Goal: Task Accomplishment & Management: Complete application form

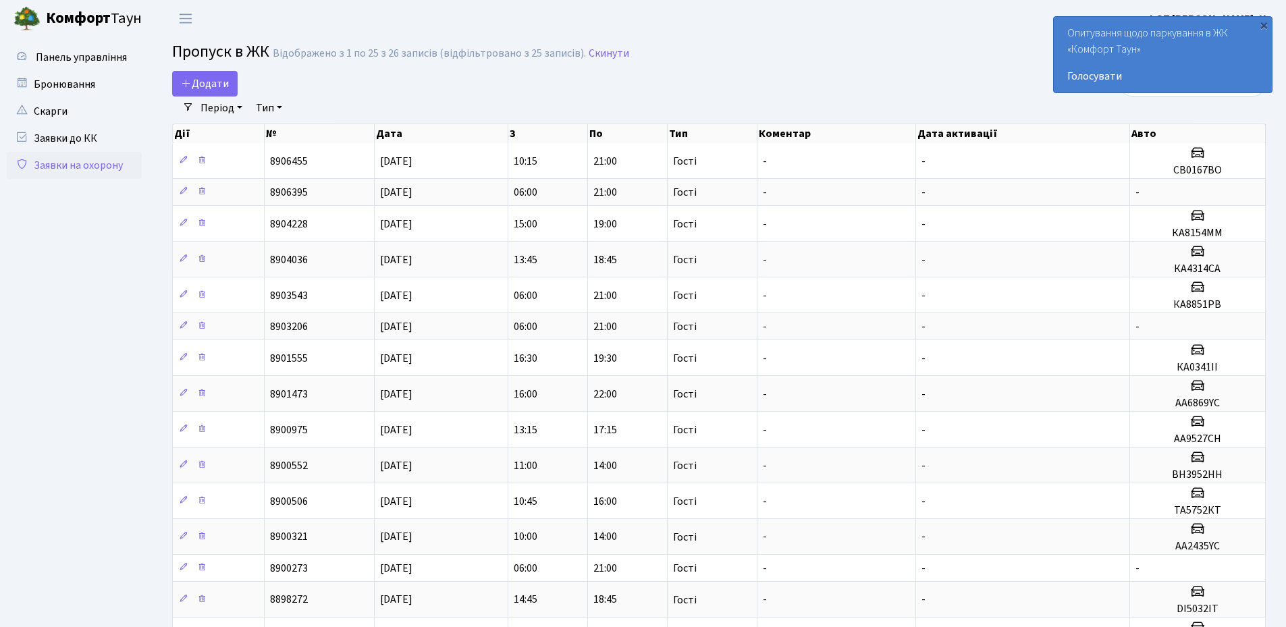
select select "25"
click at [1264, 29] on div "×" at bounding box center [1263, 24] width 13 height 13
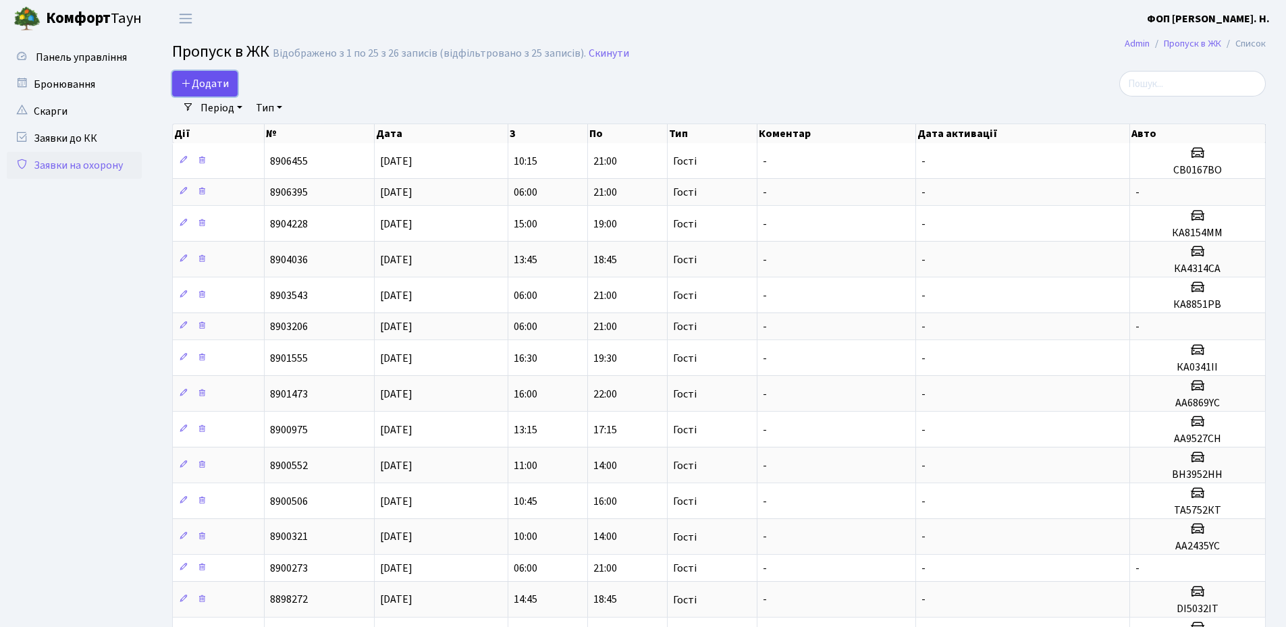
click at [227, 79] on span "Додати" at bounding box center [205, 83] width 48 height 15
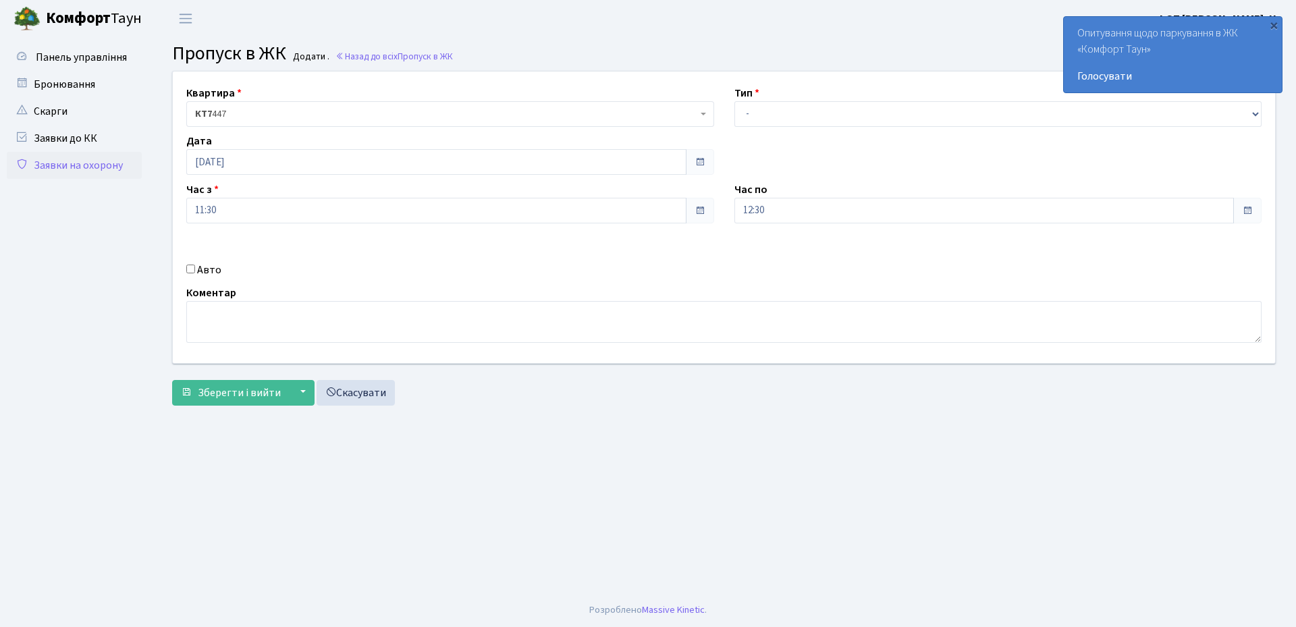
drag, startPoint x: 170, startPoint y: 277, endPoint x: 183, endPoint y: 273, distance: 13.3
click at [173, 276] on div "Квартира <b>КТ7</b>&nbsp;&nbsp;&nbsp;447 КТ7 447 Тип - Доставка Таксі Гості Сер…" at bounding box center [724, 218] width 1122 height 292
click at [190, 271] on input "Авто" at bounding box center [190, 269] width 9 height 9
checkbox input "true"
type input "КА9296ВІ"
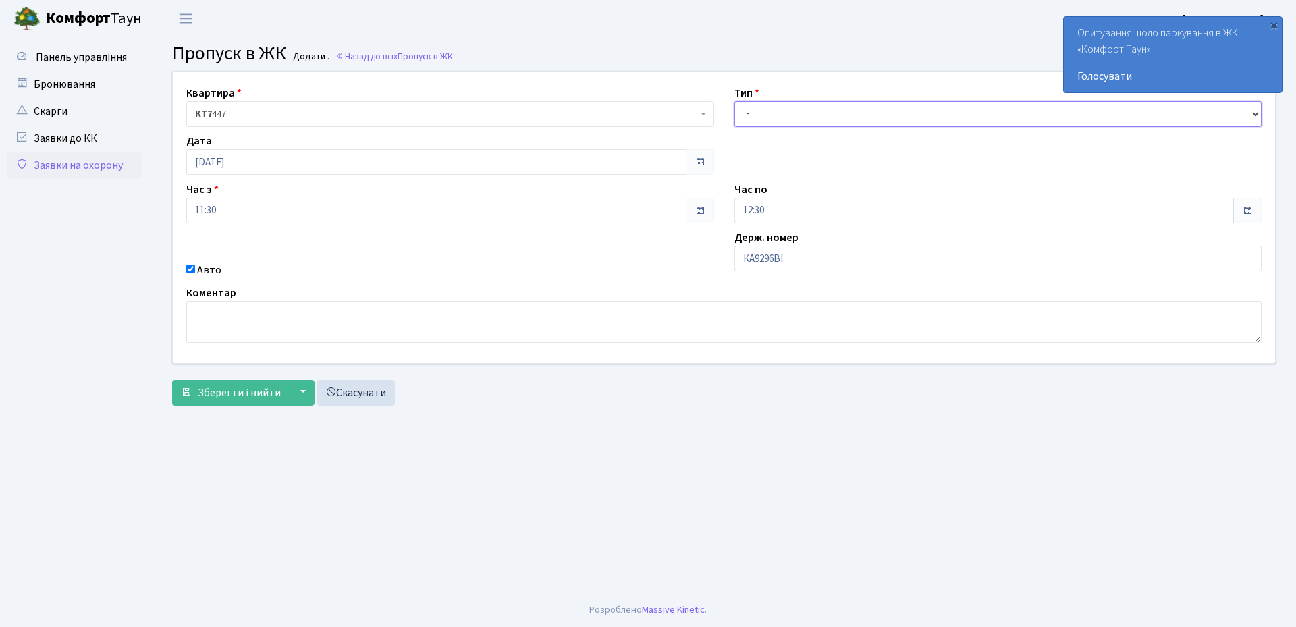
click at [886, 119] on select "- Доставка Таксі Гості Сервіс" at bounding box center [998, 114] width 528 height 26
select select "3"
click at [734, 101] on select "- Доставка Таксі Гості Сервіс" at bounding box center [998, 114] width 528 height 26
click at [821, 208] on input "12:30" at bounding box center [984, 211] width 500 height 26
click at [784, 261] on icon at bounding box center [771, 257] width 36 height 36
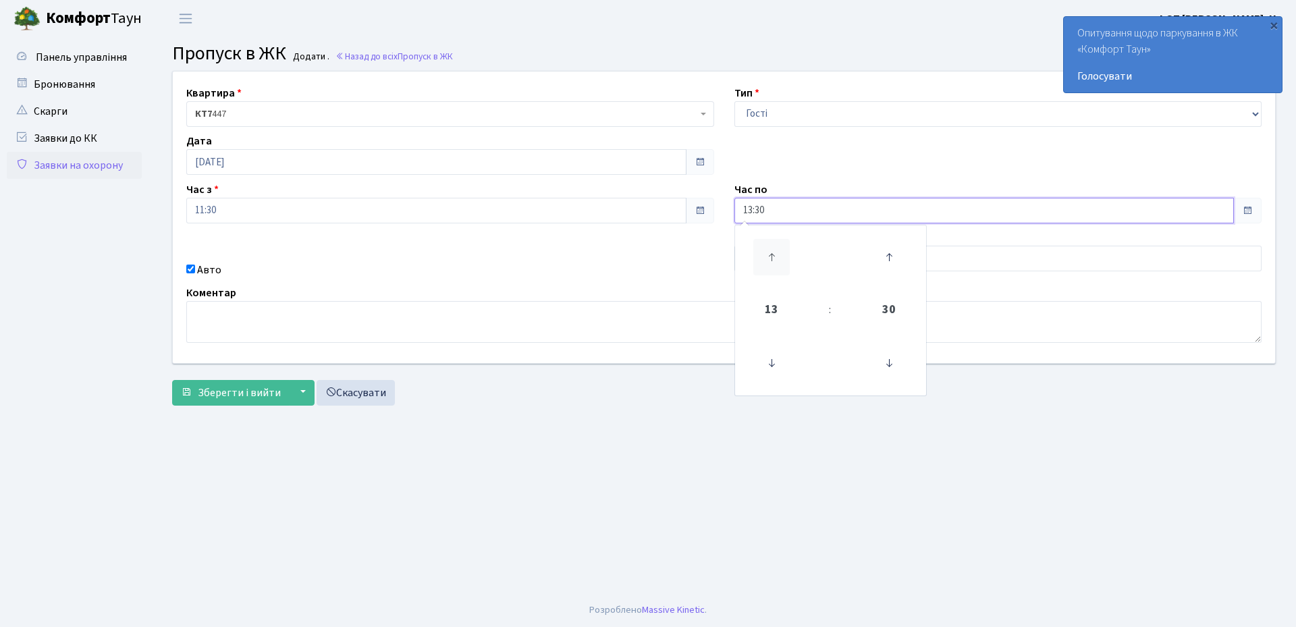
click at [784, 261] on icon at bounding box center [771, 257] width 36 height 36
click at [783, 261] on icon at bounding box center [771, 257] width 36 height 36
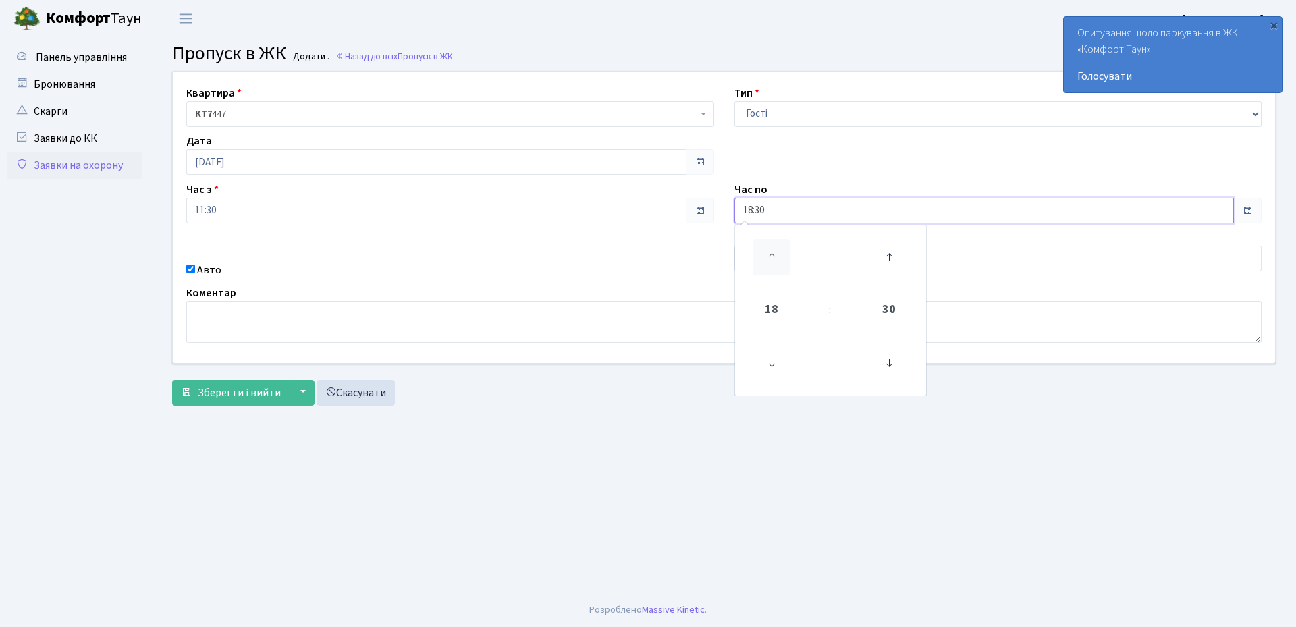
click at [783, 261] on icon at bounding box center [771, 257] width 36 height 36
type input "21:30"
click at [759, 438] on main "Admin Пропуск в ЖК Додати Пропуск в ЖК Додати . Назад до всіх Пропуск в ЖК Квар…" at bounding box center [724, 315] width 1144 height 556
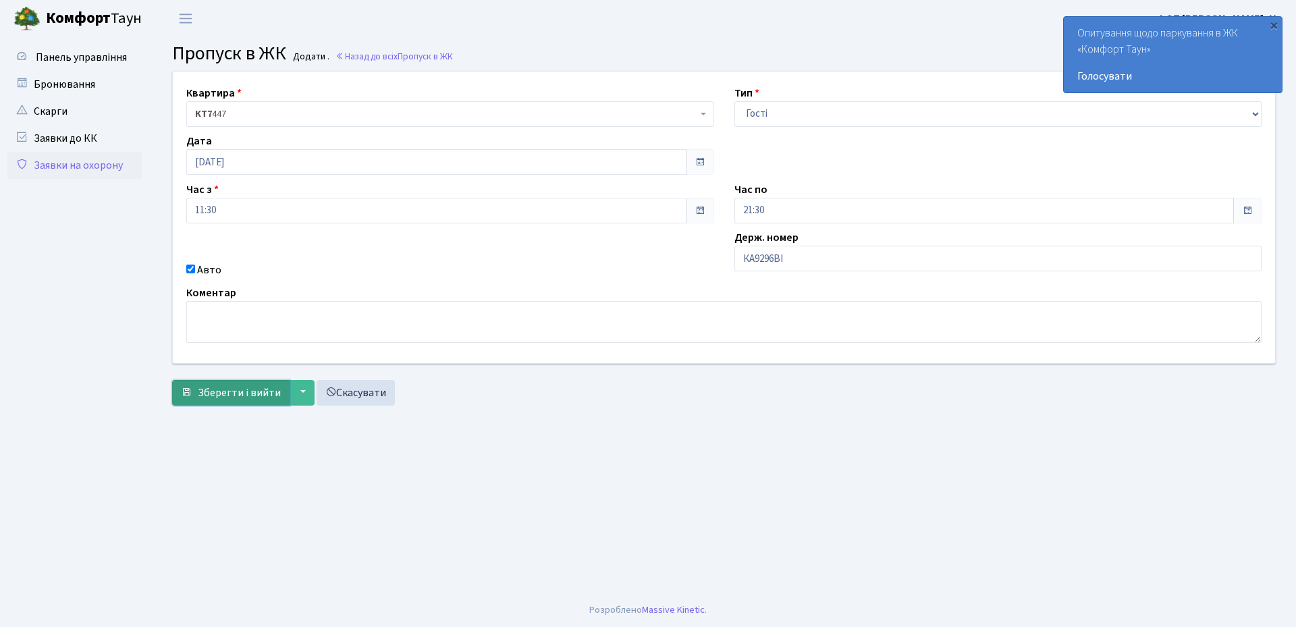
click at [253, 394] on span "Зберегти і вийти" at bounding box center [239, 392] width 83 height 15
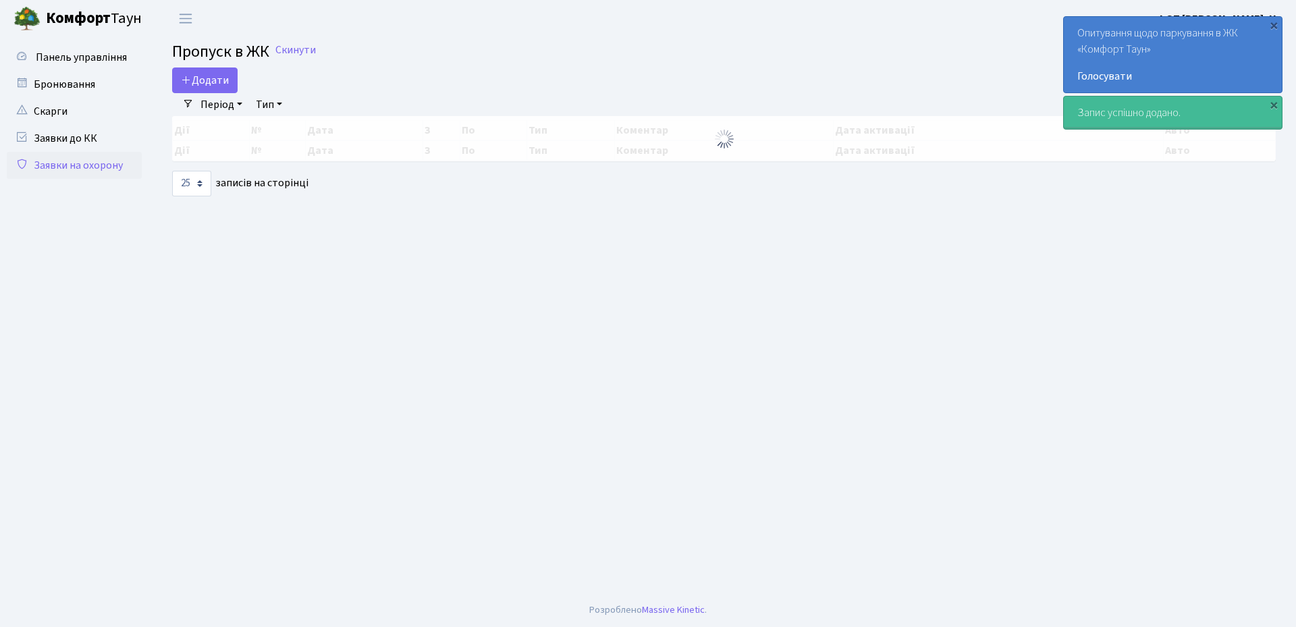
select select "25"
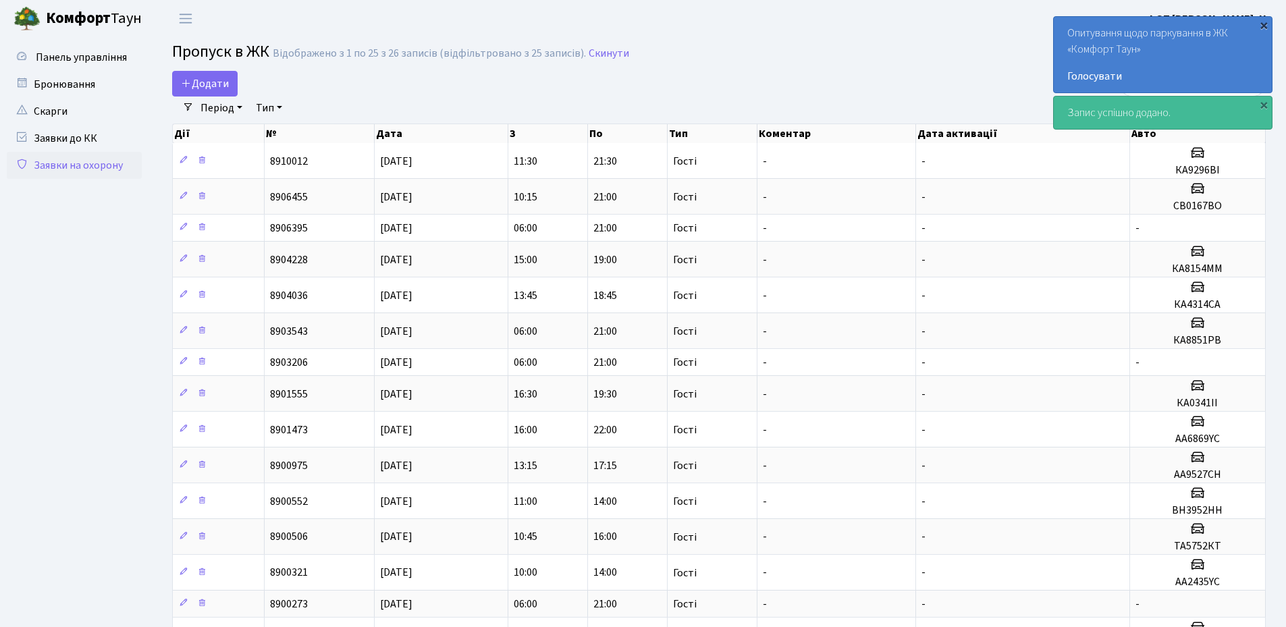
click at [1266, 30] on div "×" at bounding box center [1263, 24] width 13 height 13
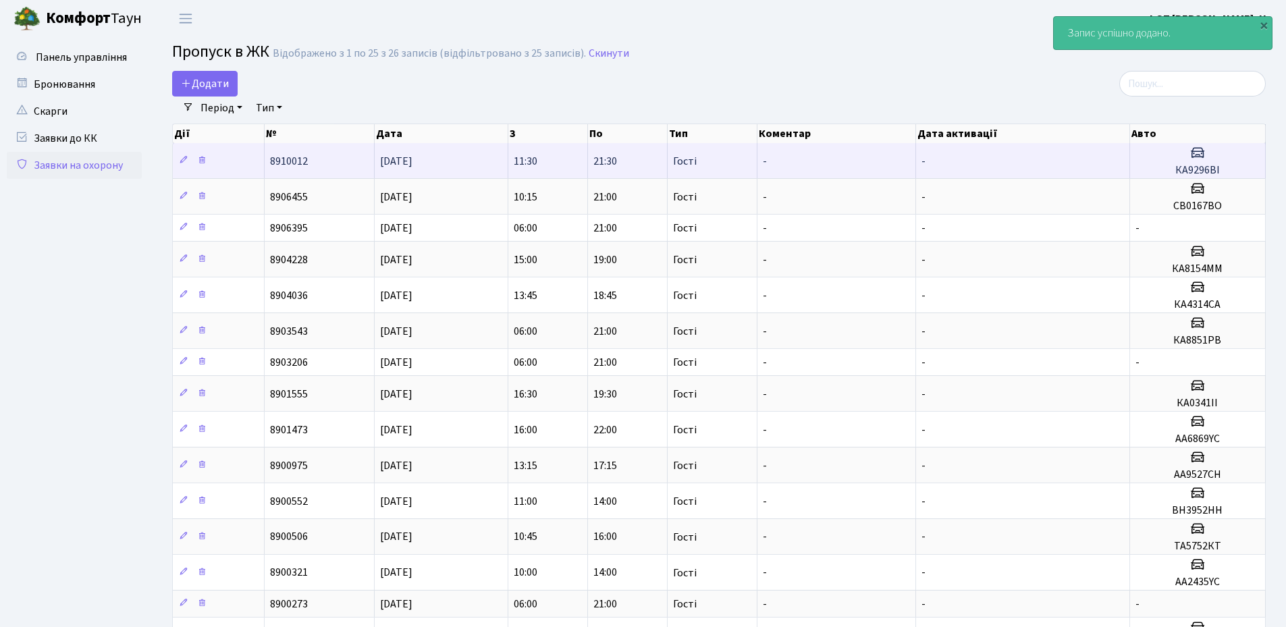
click at [1211, 171] on h5 "КА9296ВІ" at bounding box center [1197, 170] width 124 height 13
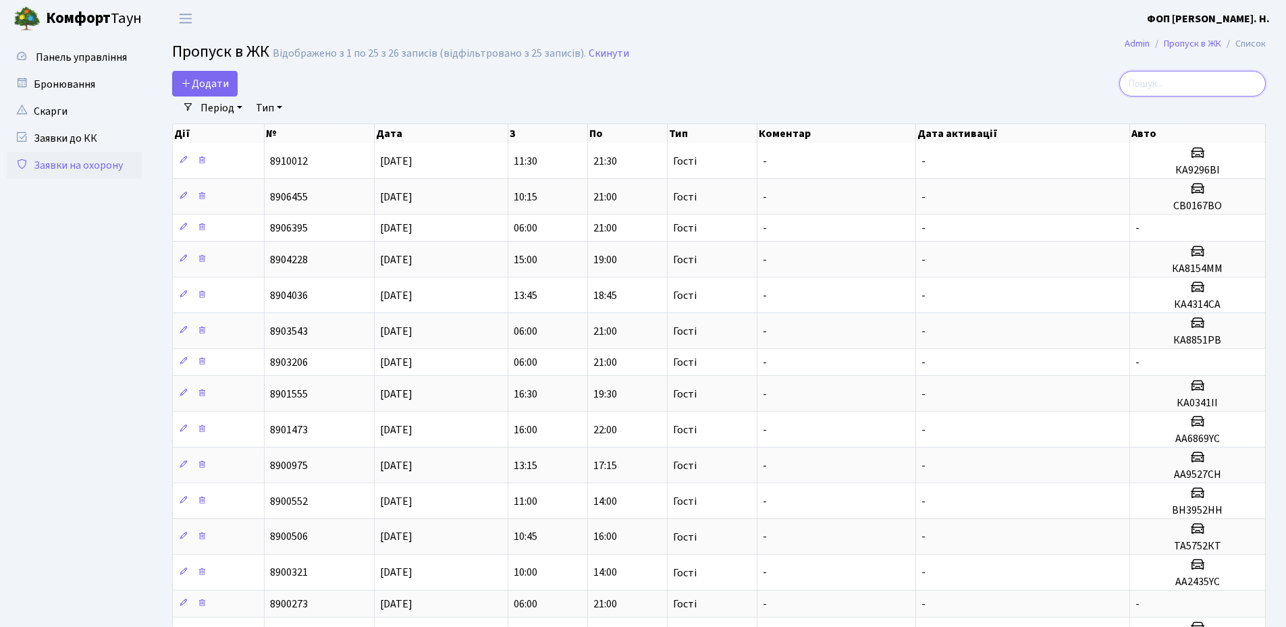
click at [1180, 91] on input "search" at bounding box center [1192, 84] width 146 height 26
paste input "28024"
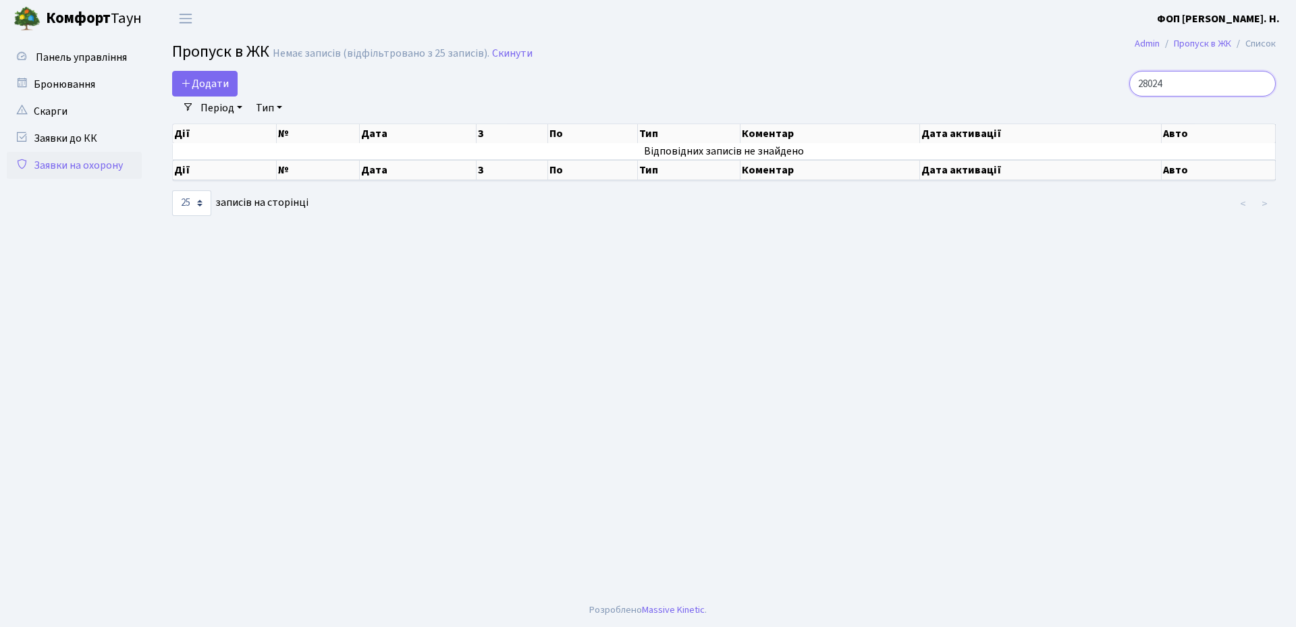
type input "28024"
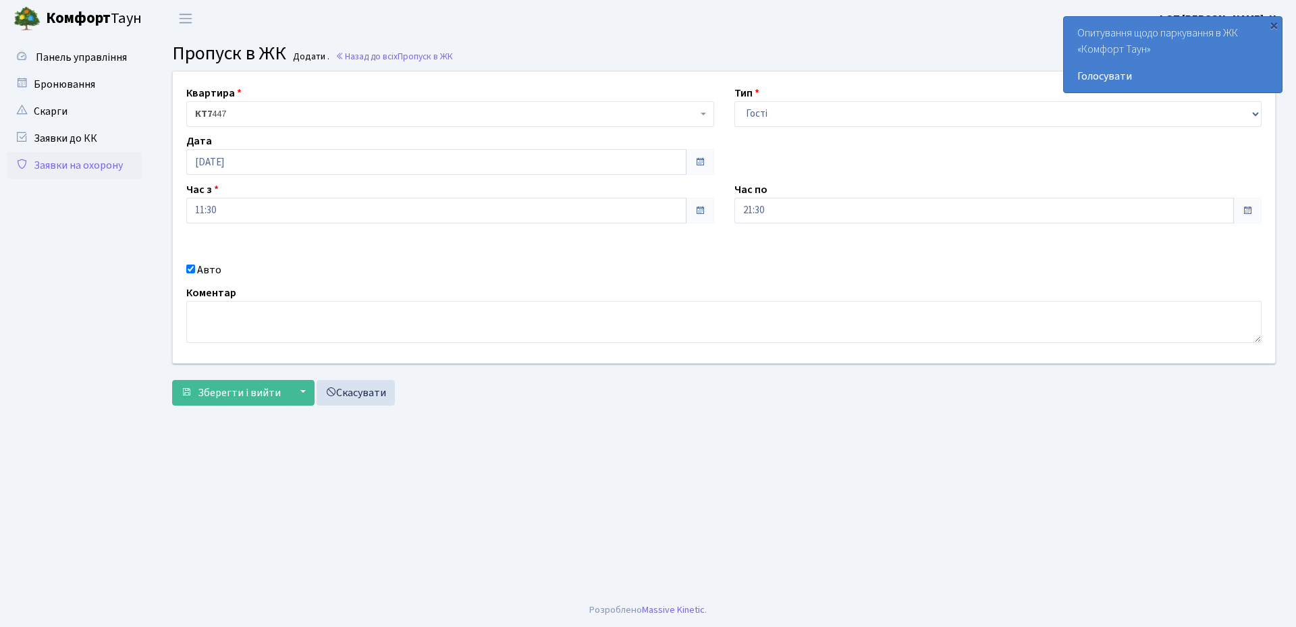
select select "3"
click at [129, 9] on span "Комфорт Таун" at bounding box center [94, 18] width 96 height 23
